Goal: Transaction & Acquisition: Purchase product/service

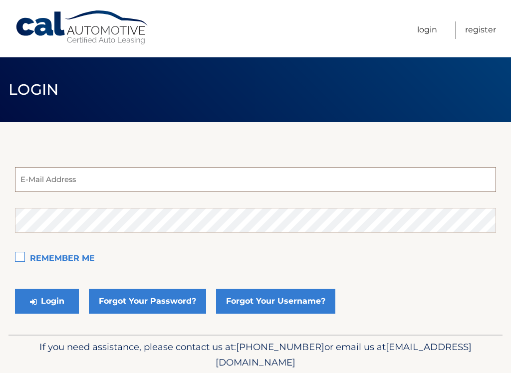
click at [97, 179] on input "email" at bounding box center [255, 179] width 481 height 25
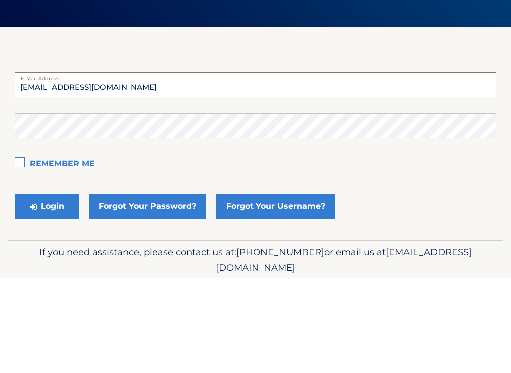
type input "asalvagio@aol.com"
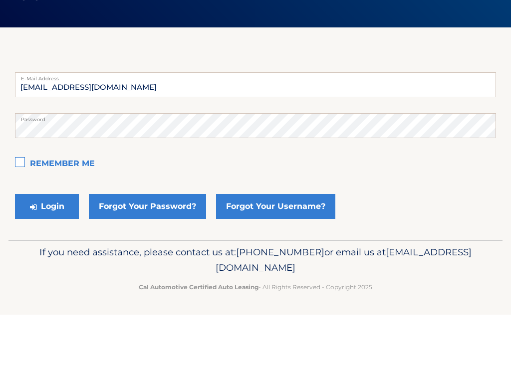
click at [29, 212] on label "Remember Me" at bounding box center [255, 222] width 481 height 20
click at [0, 0] on input "Remember Me" at bounding box center [0, 0] width 0 height 0
click at [53, 252] on button "Login" at bounding box center [47, 264] width 64 height 25
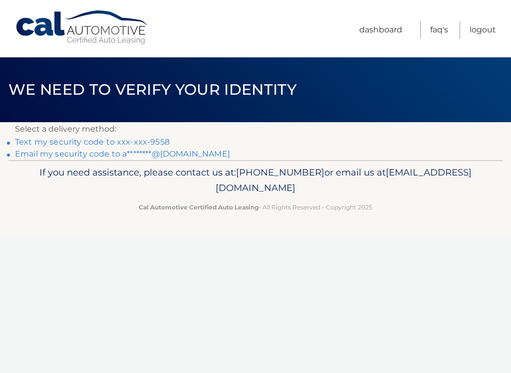
click at [137, 145] on link "Text my security code to xxx-xxx-9558" at bounding box center [92, 141] width 155 height 9
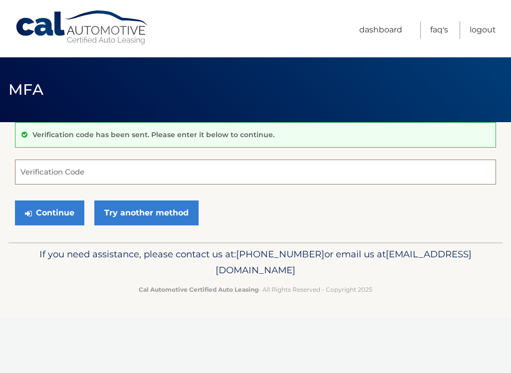
click at [83, 168] on input "Verification Code" at bounding box center [255, 172] width 481 height 25
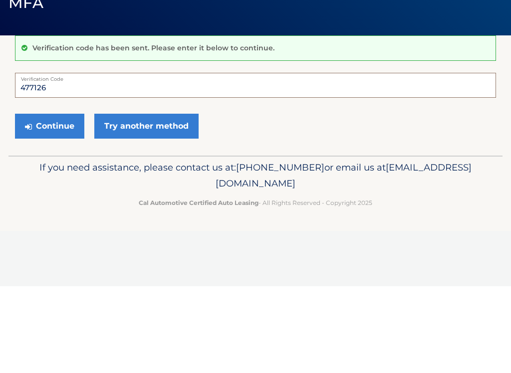
type input "477126"
click at [64, 200] on button "Continue" at bounding box center [49, 212] width 69 height 25
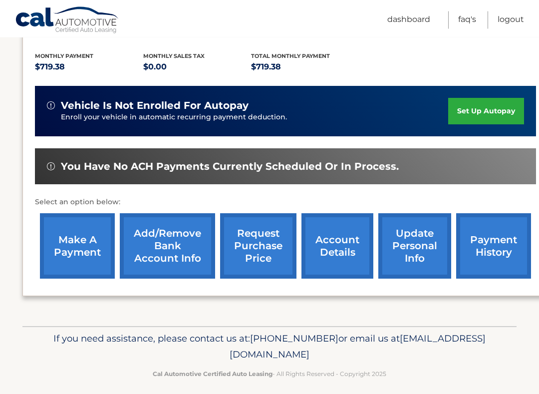
scroll to position [208, 0]
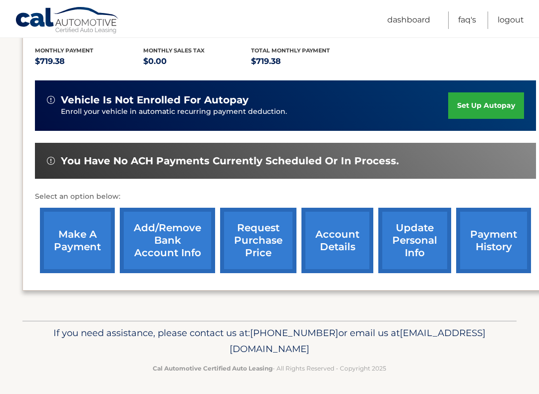
click at [74, 246] on link "make a payment" at bounding box center [77, 239] width 75 height 65
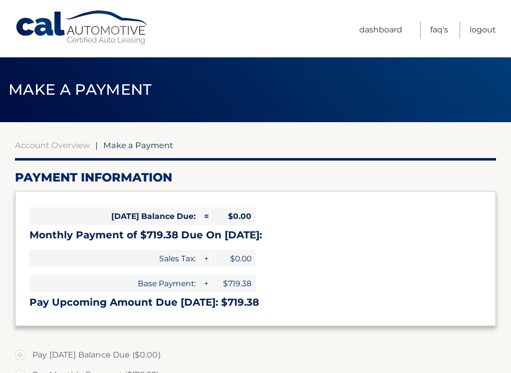
select select "MTQyYmJlYjktNDIxNS00MDJiLWI1ZWYtODNkZTJkMjJiNWNl"
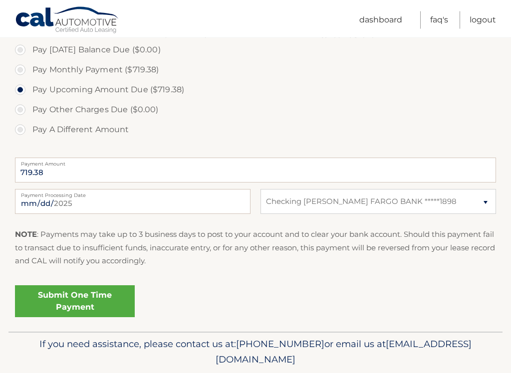
scroll to position [305, 0]
click at [82, 301] on link "Submit One Time Payment" at bounding box center [75, 301] width 120 height 32
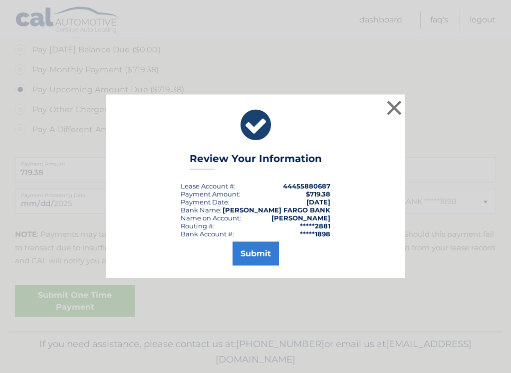
scroll to position [306, 0]
click at [263, 256] on button "Submit" at bounding box center [255, 254] width 46 height 24
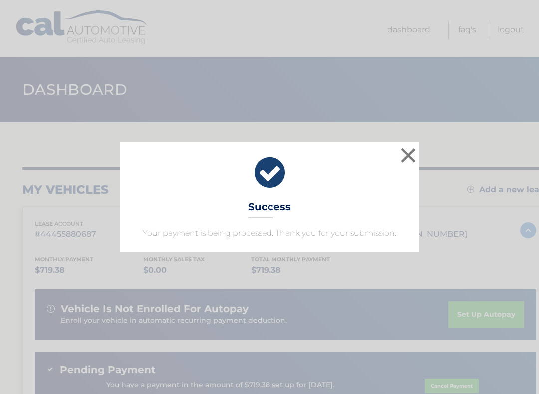
click at [417, 153] on button "×" at bounding box center [408, 155] width 20 height 20
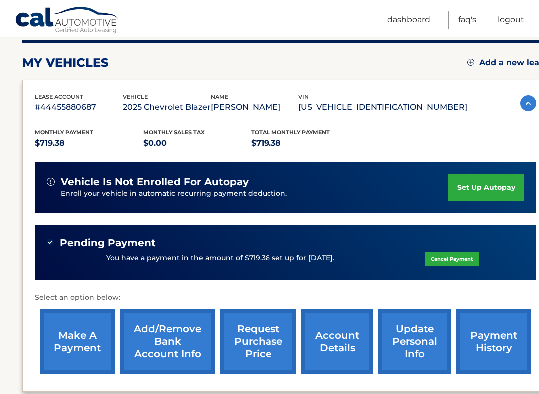
scroll to position [130, 0]
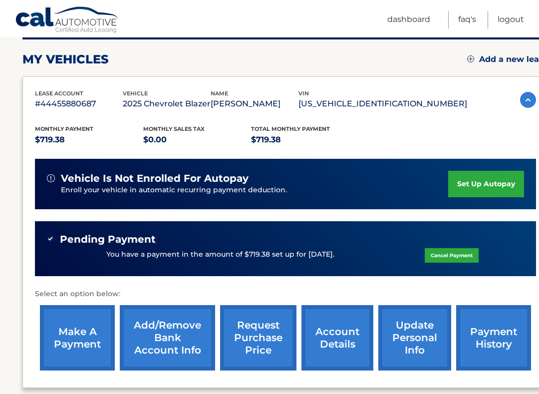
click at [512, 29] on html "Cal Automotive Menu Dashboard FAQ's Logout" at bounding box center [269, 67] width 539 height 394
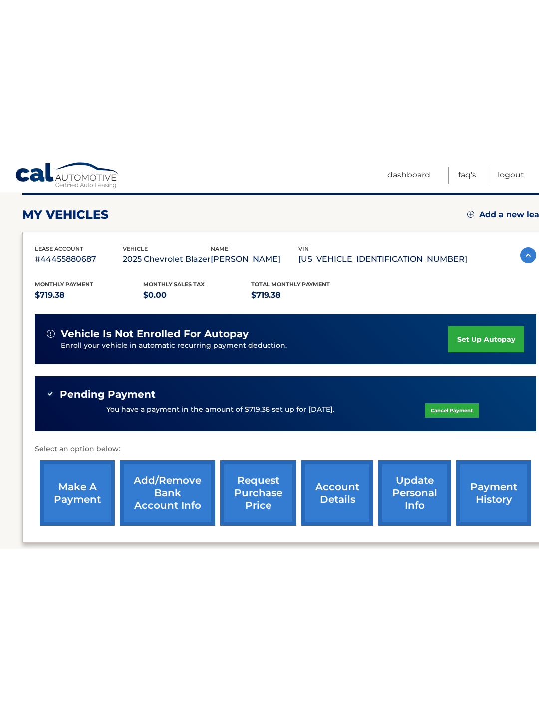
scroll to position [0, 0]
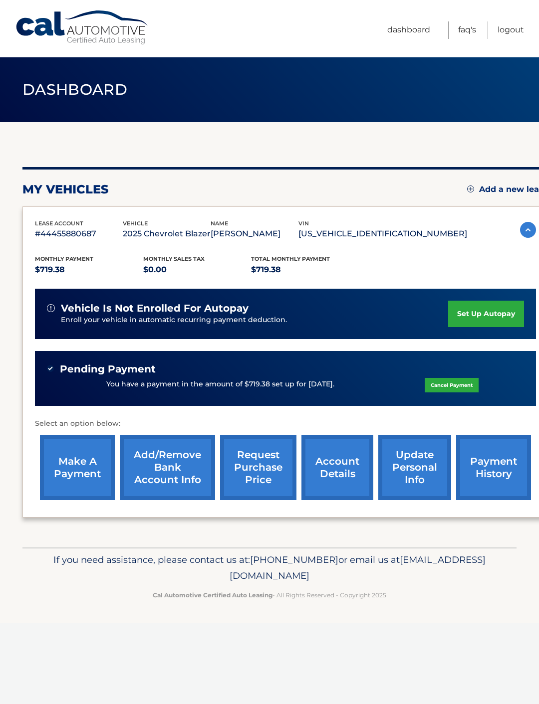
click at [513, 35] on link "Logout" at bounding box center [510, 29] width 26 height 17
